Goal: Information Seeking & Learning: Learn about a topic

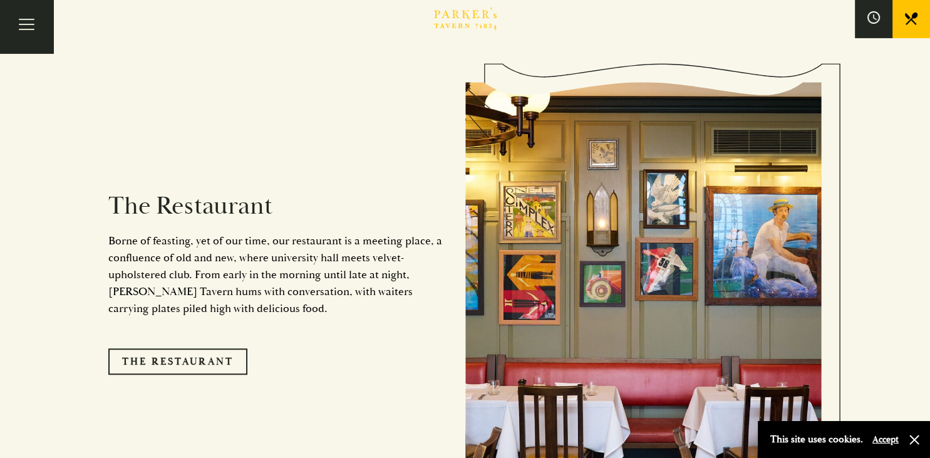
scroll to position [992, 0]
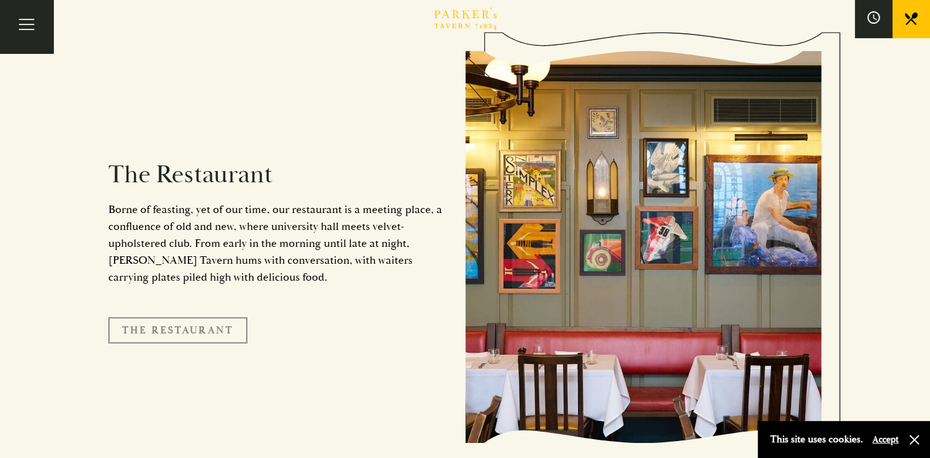
click at [194, 317] on link "The Restaurant" at bounding box center [177, 330] width 139 height 26
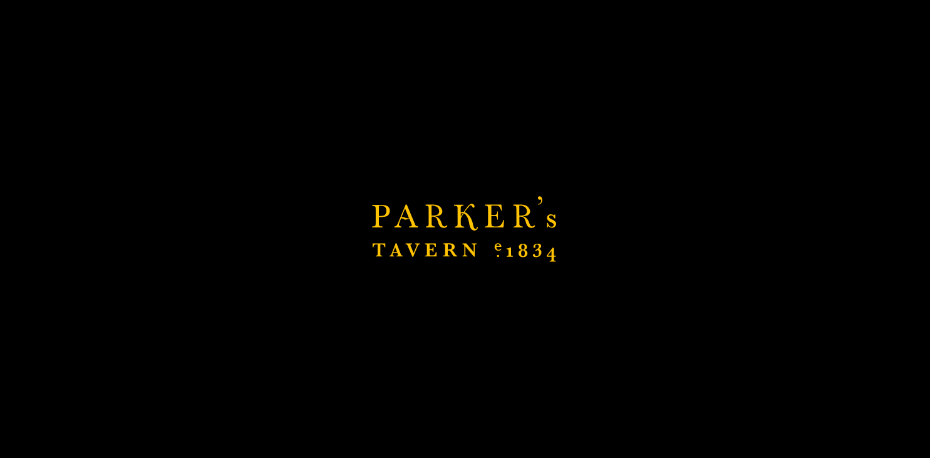
scroll to position [1084, 0]
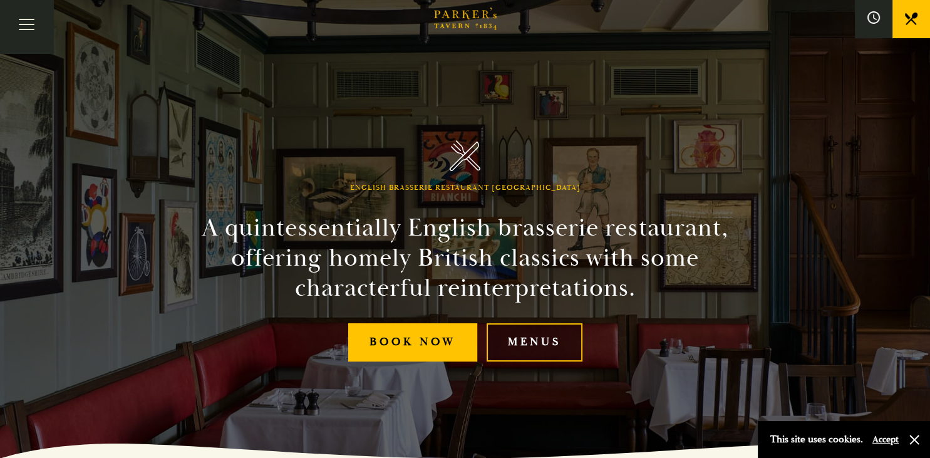
click at [544, 336] on link "Menus" at bounding box center [535, 342] width 96 height 38
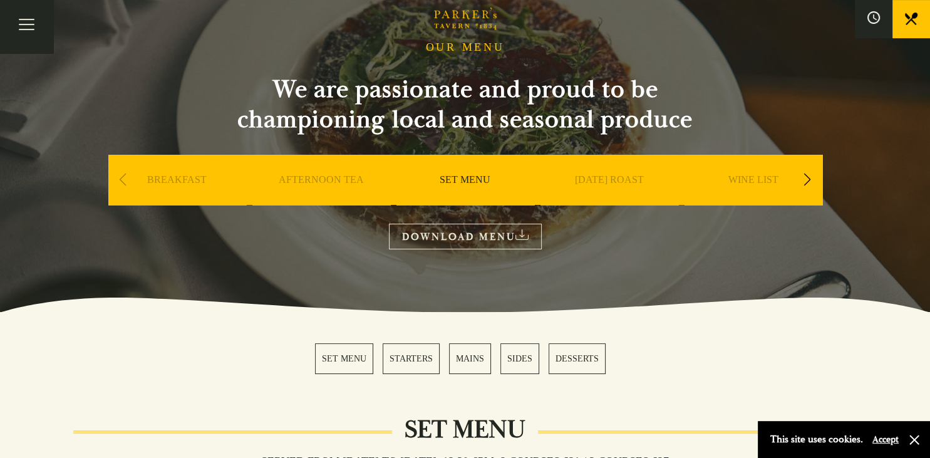
scroll to position [66, 0]
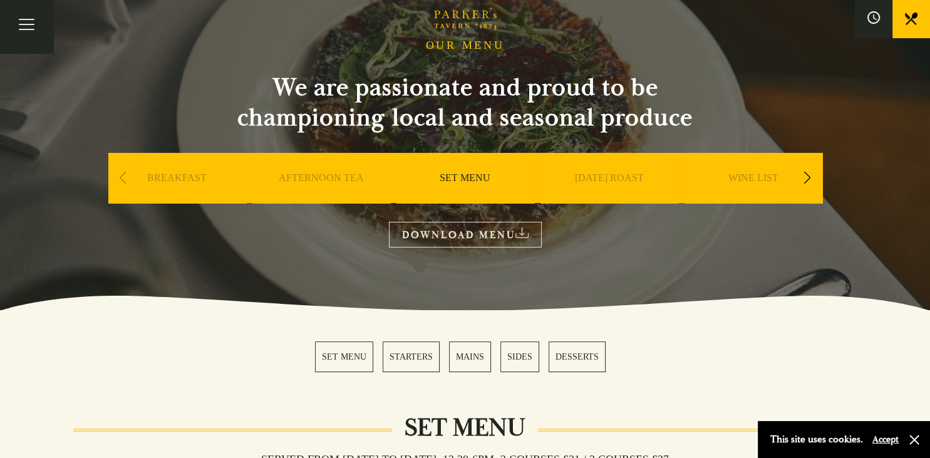
click at [415, 357] on link "STARTERS" at bounding box center [411, 356] width 57 height 31
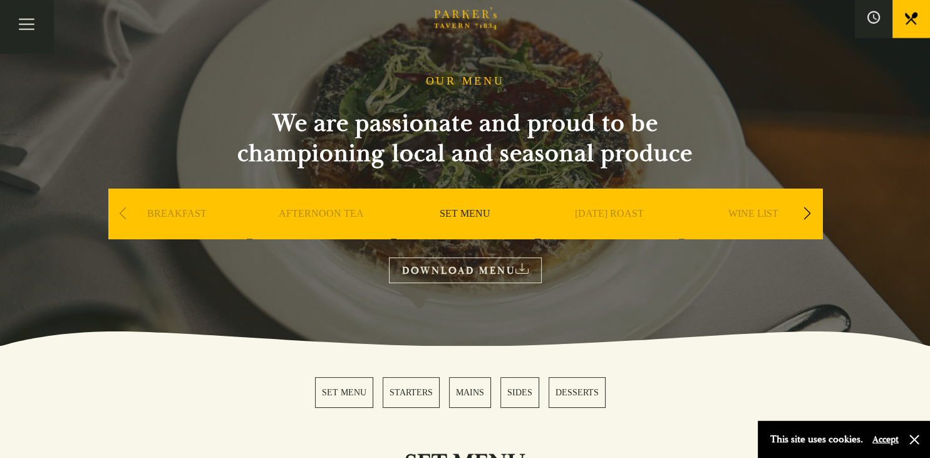
scroll to position [23, 0]
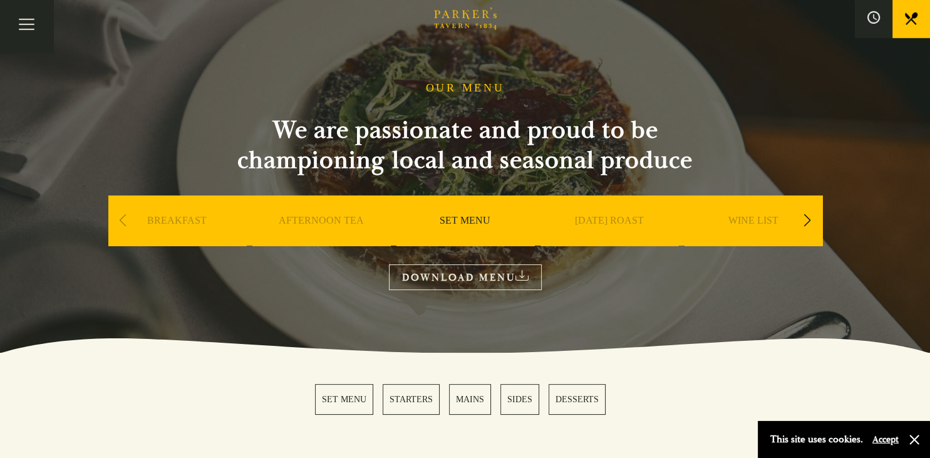
click at [304, 224] on link "AFTERNOON TEA" at bounding box center [321, 239] width 85 height 50
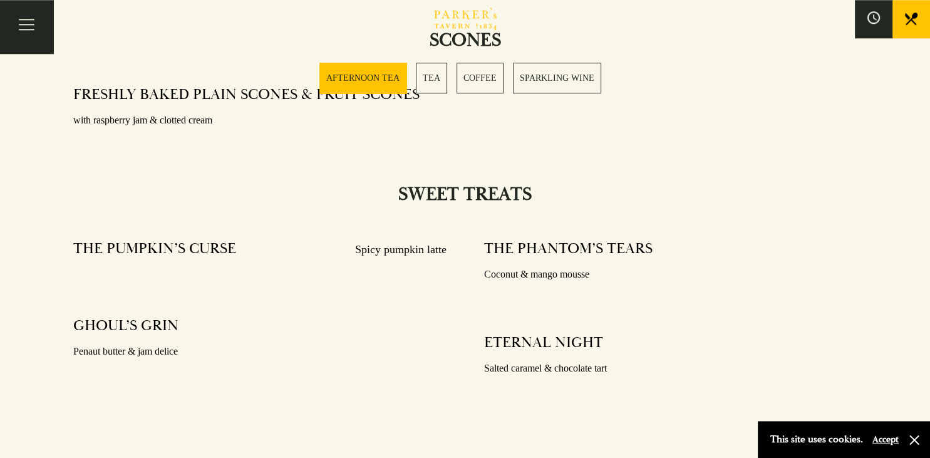
scroll to position [992, 0]
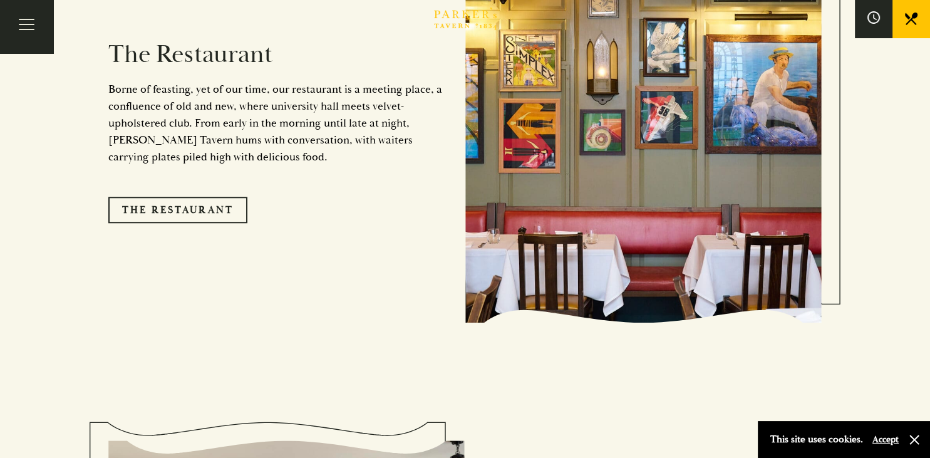
scroll to position [1112, 0]
